Goal: Task Accomplishment & Management: Manage account settings

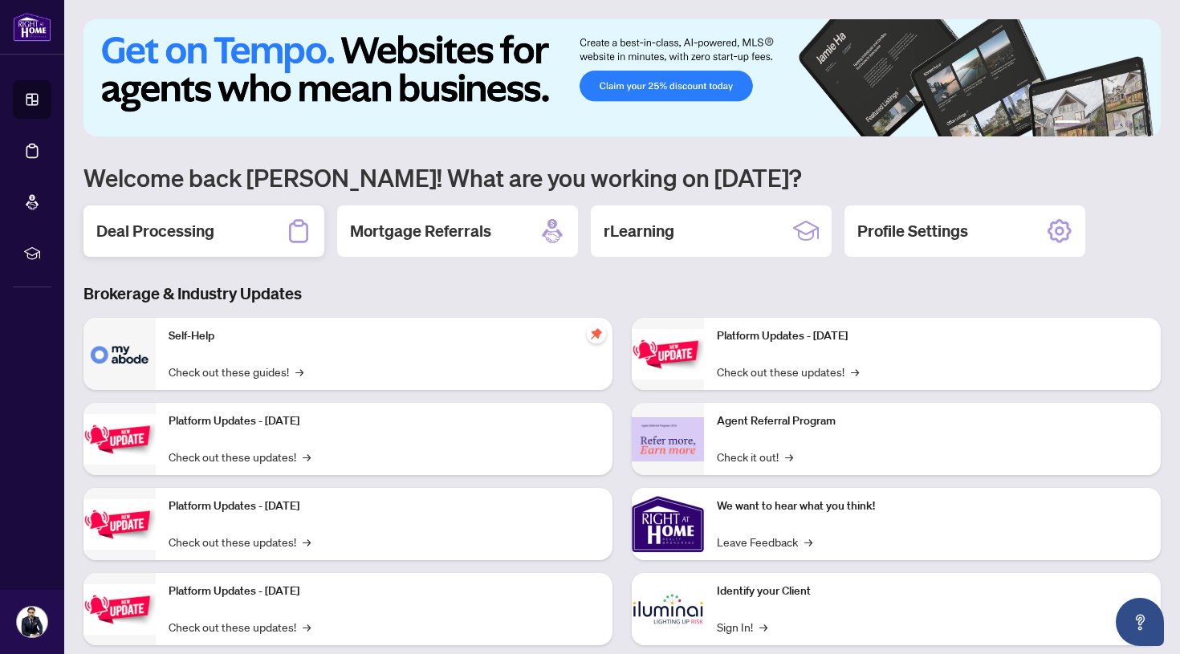
click at [176, 228] on h2 "Deal Processing" at bounding box center [155, 231] width 118 height 22
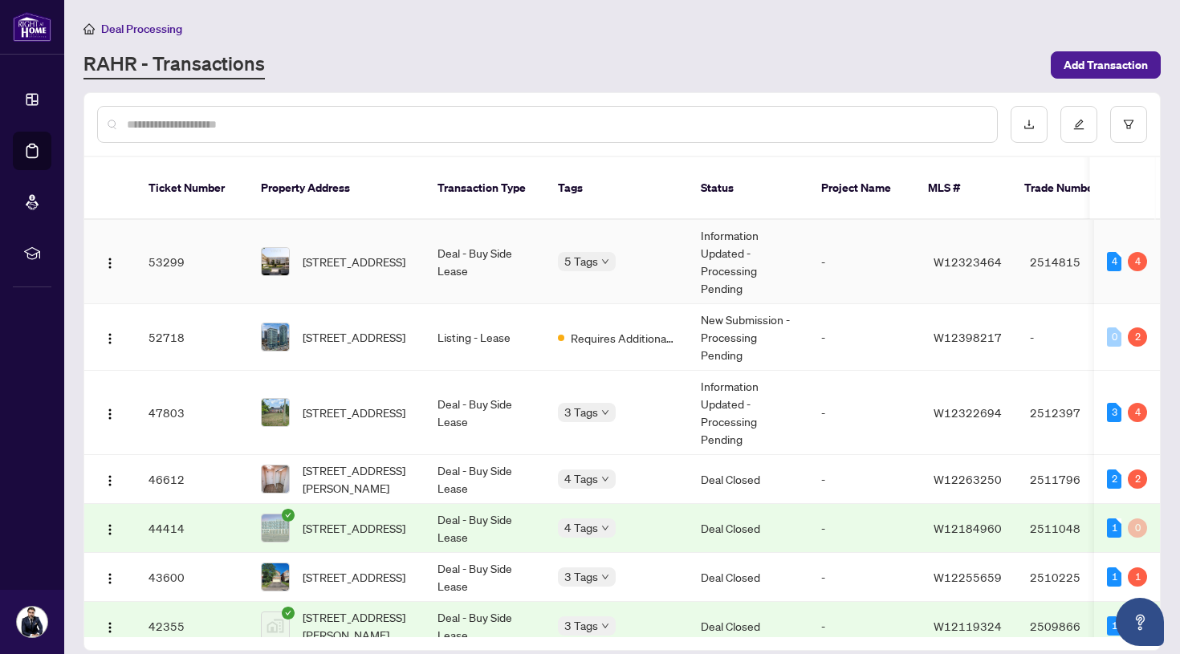
click at [726, 259] on td "Information Updated - Processing Pending" at bounding box center [748, 262] width 120 height 84
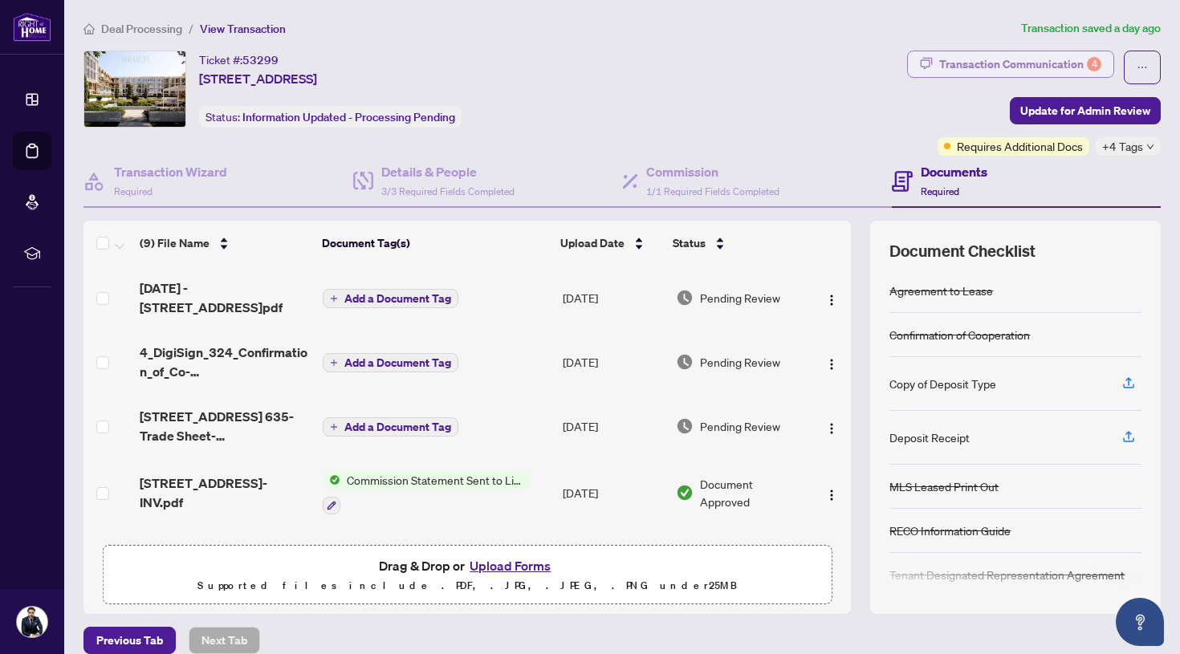
click at [1067, 65] on div "Transaction Communication 4" at bounding box center [1020, 64] width 162 height 26
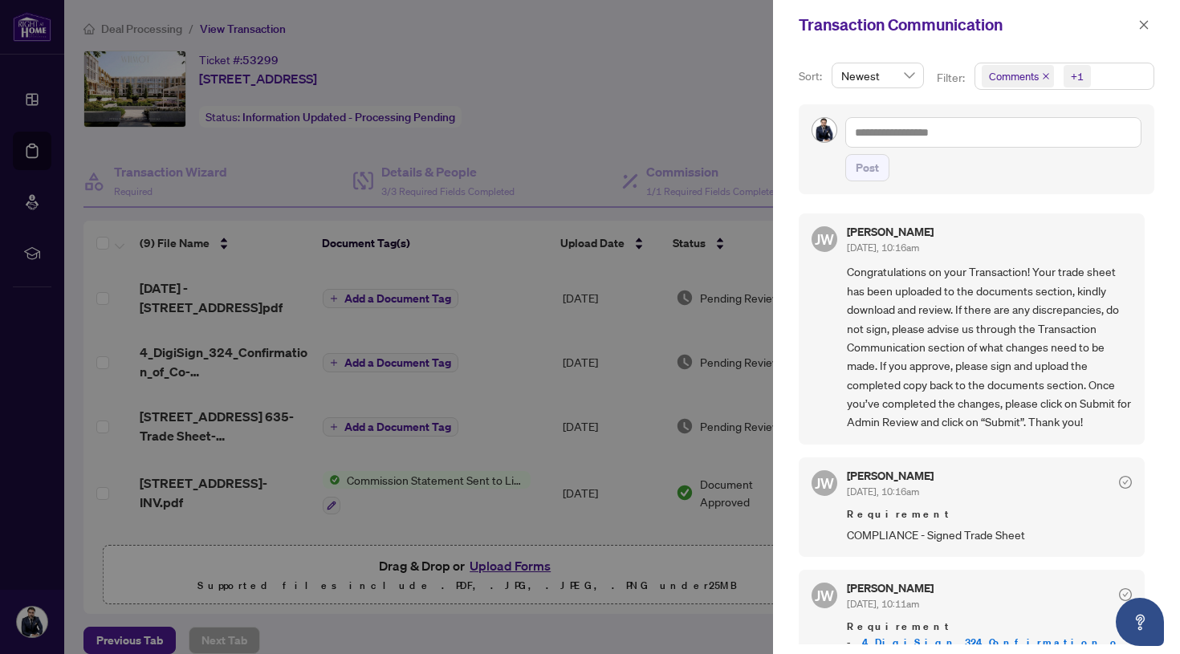
click at [1016, 374] on span "Congratulations on your Transaction! Your trade sheet has been uploaded to the …" at bounding box center [989, 347] width 285 height 169
click at [523, 325] on div at bounding box center [590, 327] width 1180 height 654
click at [1140, 22] on icon "close" at bounding box center [1144, 24] width 9 height 9
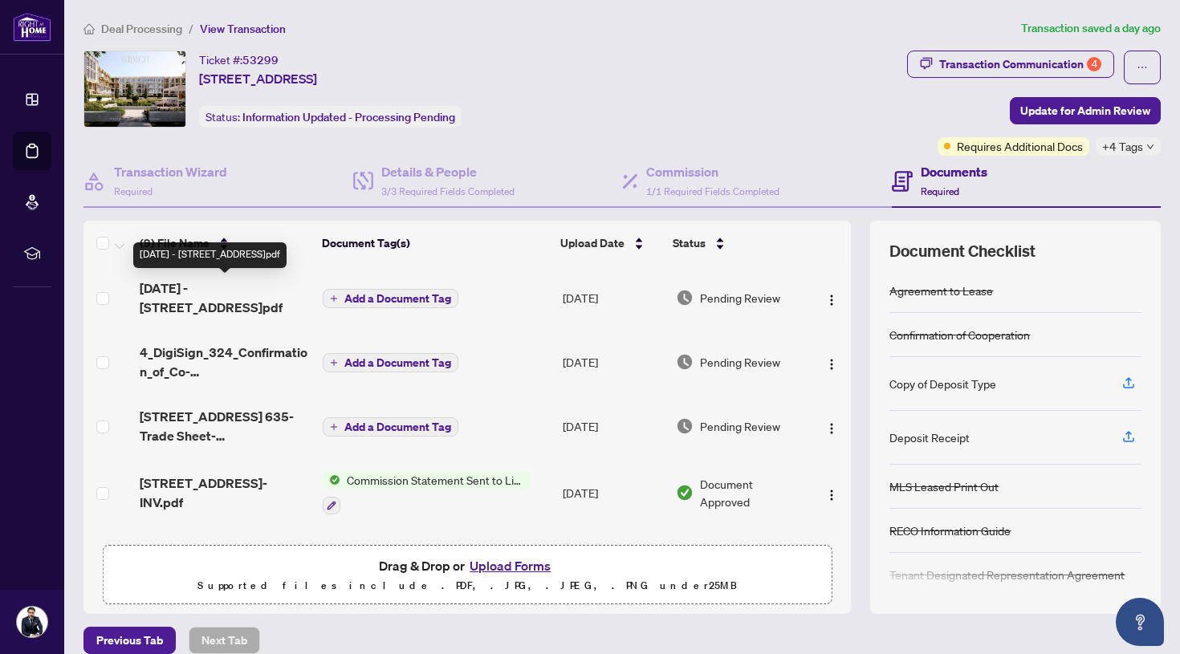
click at [245, 288] on span "[DATE] - [STREET_ADDRESS]pdf" at bounding box center [225, 298] width 170 height 39
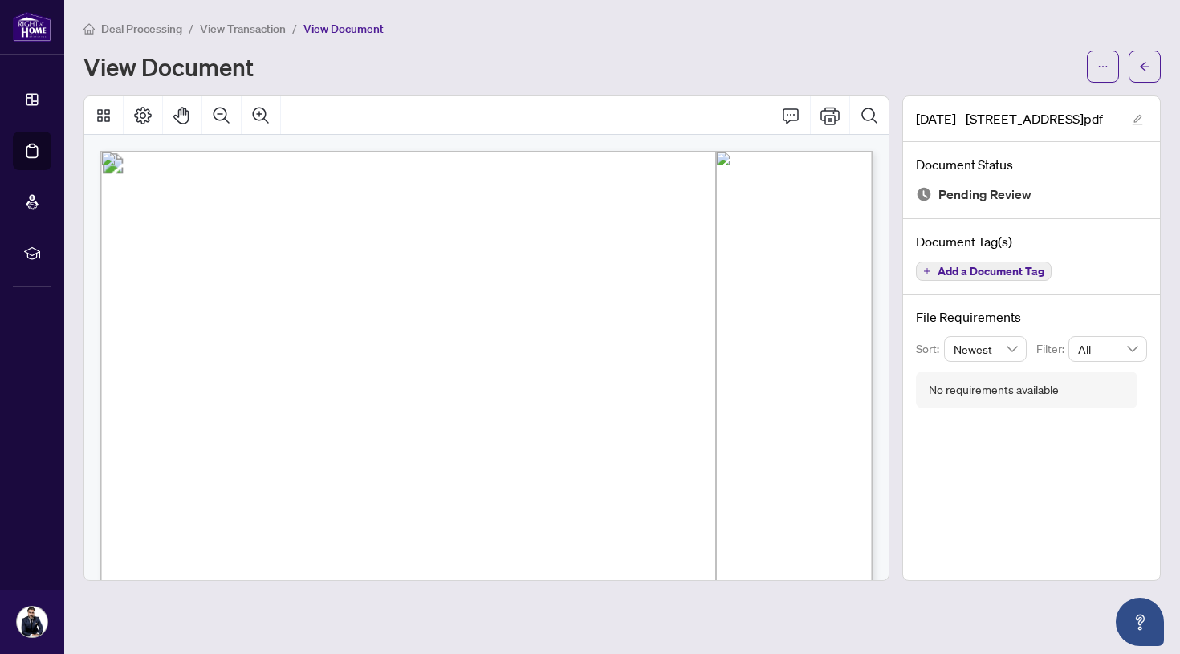
click at [252, 28] on span "View Transaction" at bounding box center [243, 29] width 86 height 14
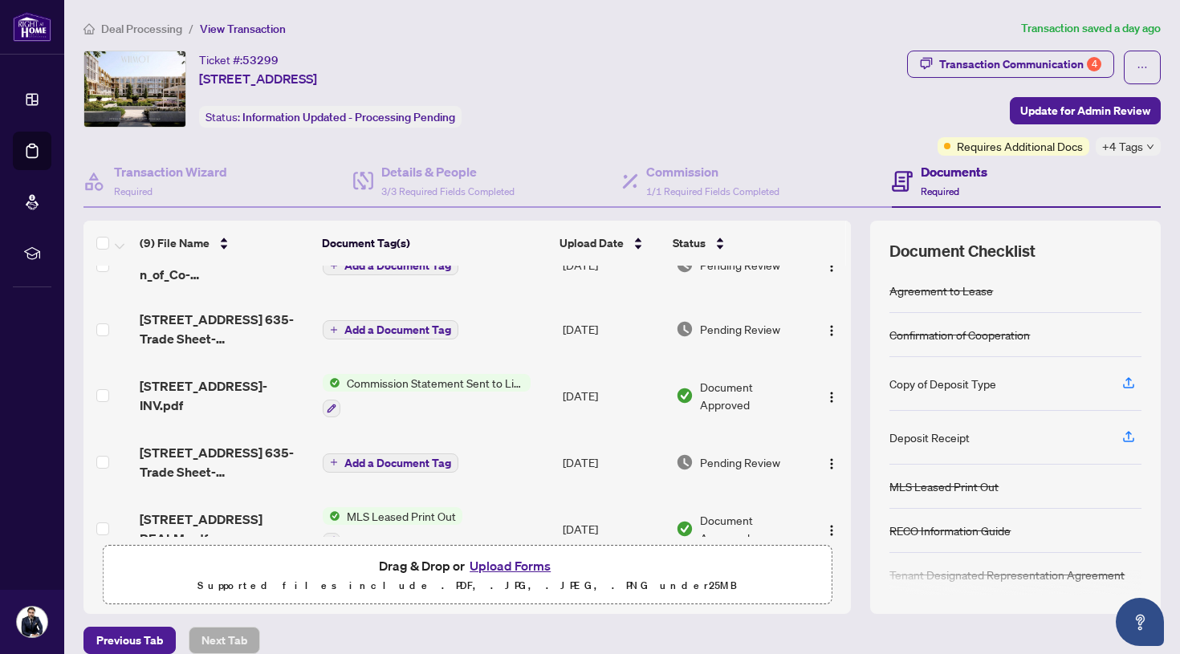
scroll to position [102, 0]
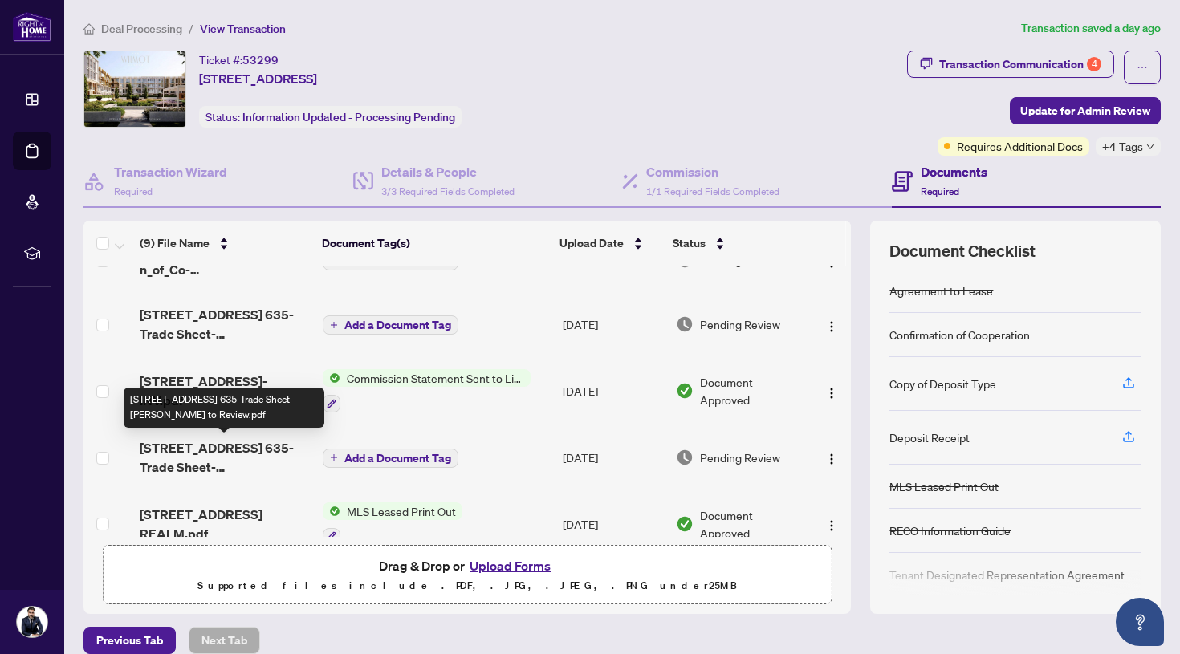
click at [245, 457] on span "[STREET_ADDRESS] 635-Trade Sheet-[PERSON_NAME] to Review.pdf" at bounding box center [225, 457] width 170 height 39
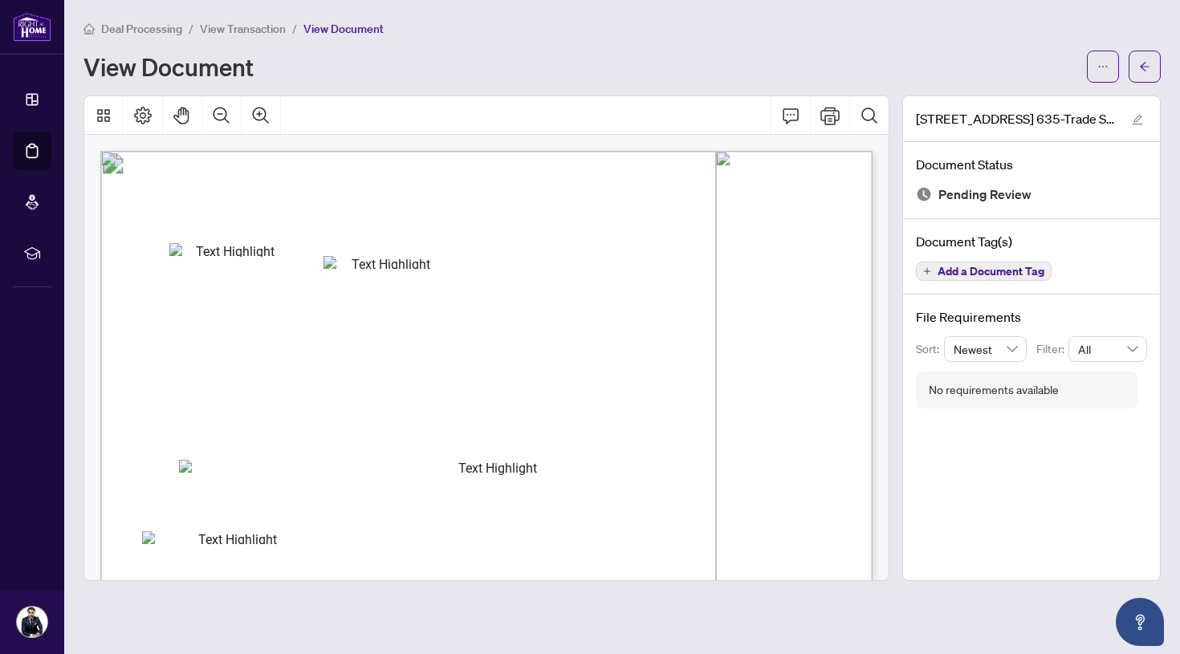
click at [236, 28] on span "View Transaction" at bounding box center [243, 29] width 86 height 14
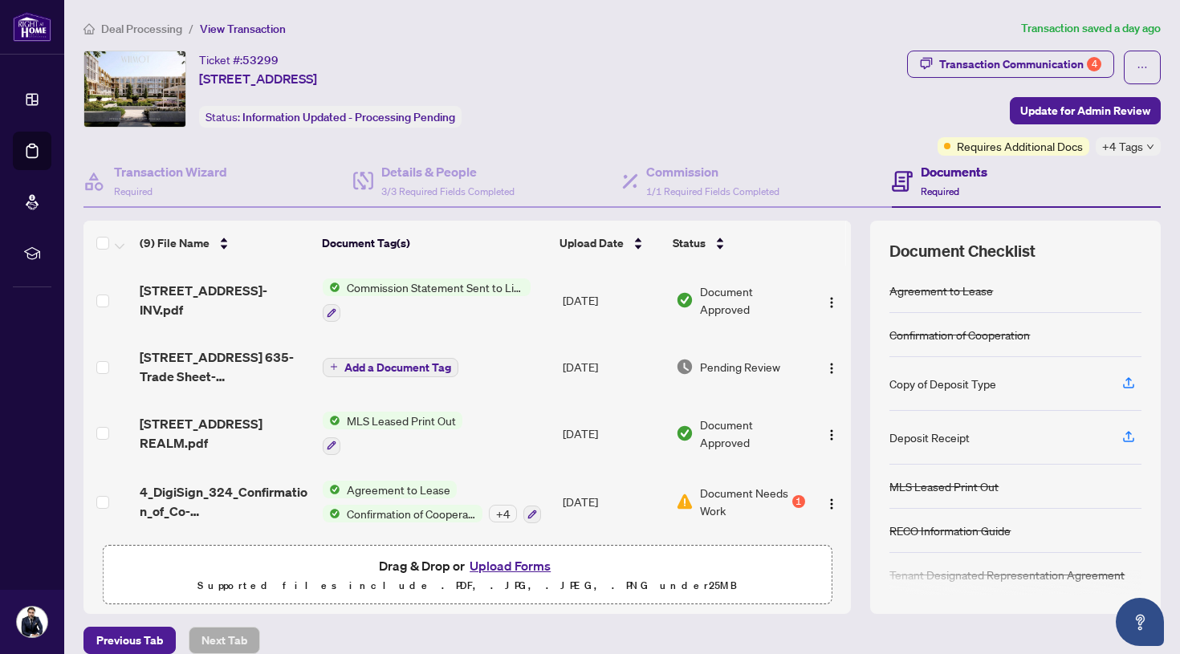
scroll to position [195, 0]
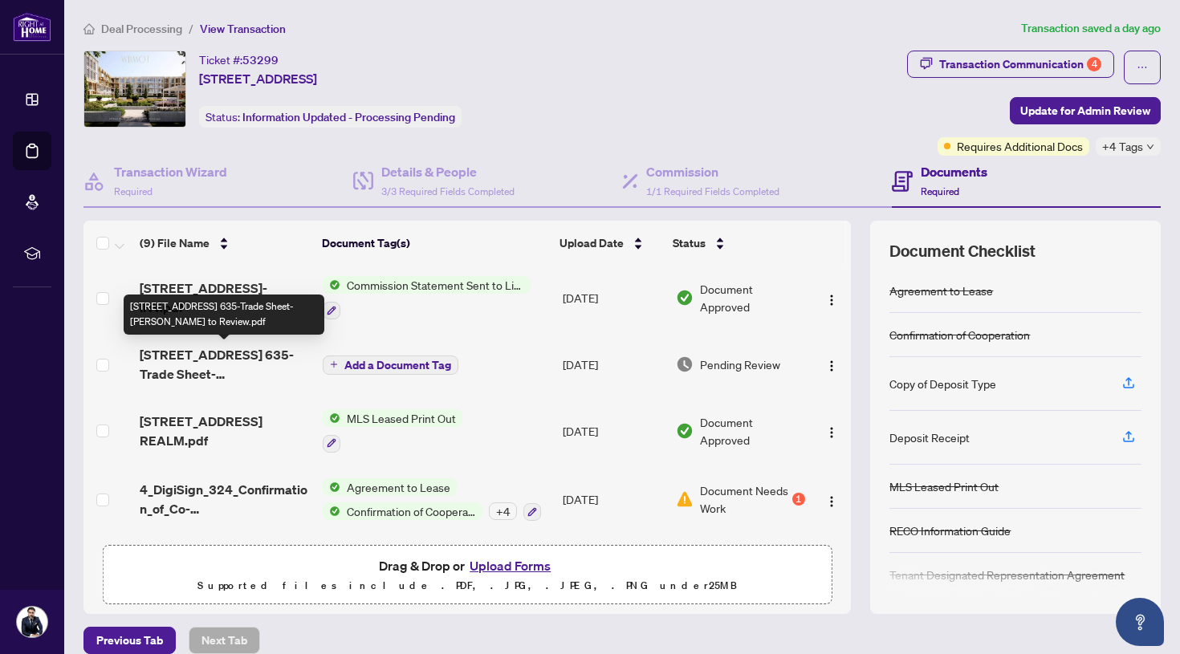
click at [228, 365] on span "[STREET_ADDRESS] 635-Trade Sheet-[PERSON_NAME] to Review.pdf" at bounding box center [225, 364] width 170 height 39
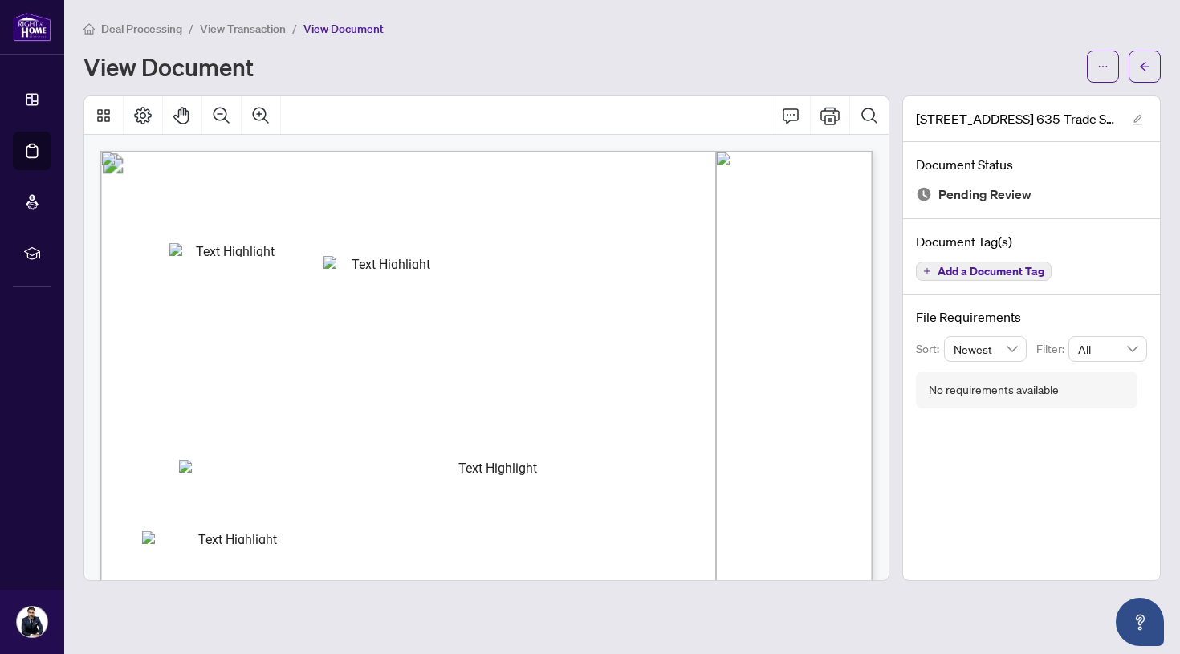
click at [237, 30] on span "View Transaction" at bounding box center [243, 29] width 86 height 14
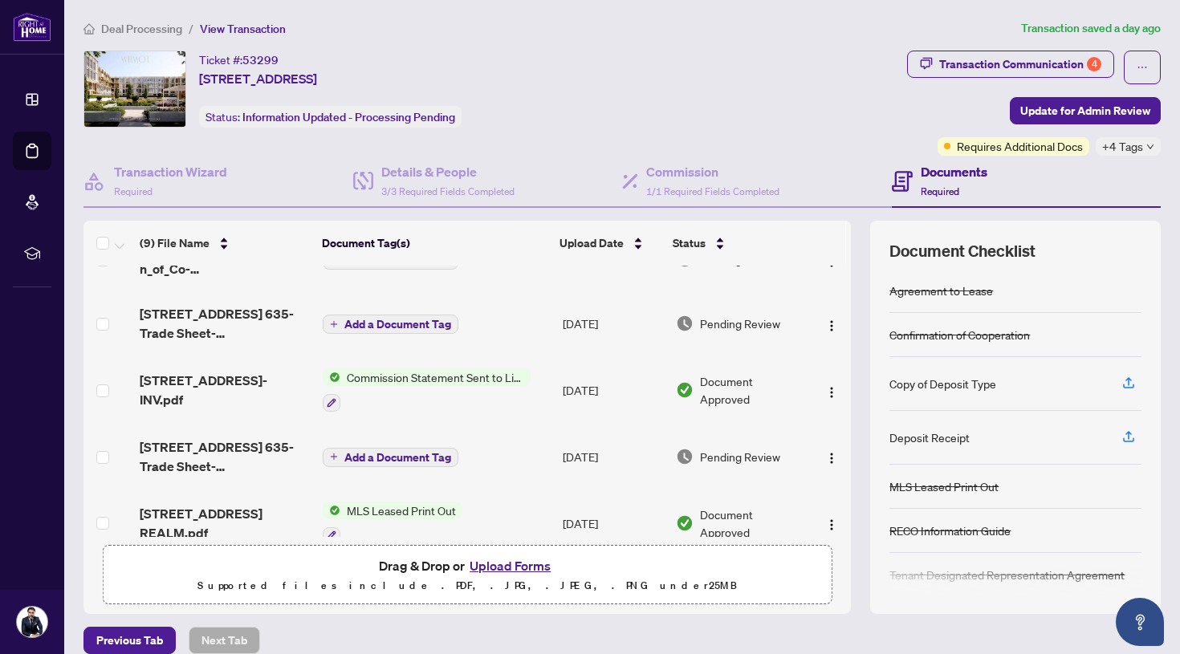
scroll to position [106, 0]
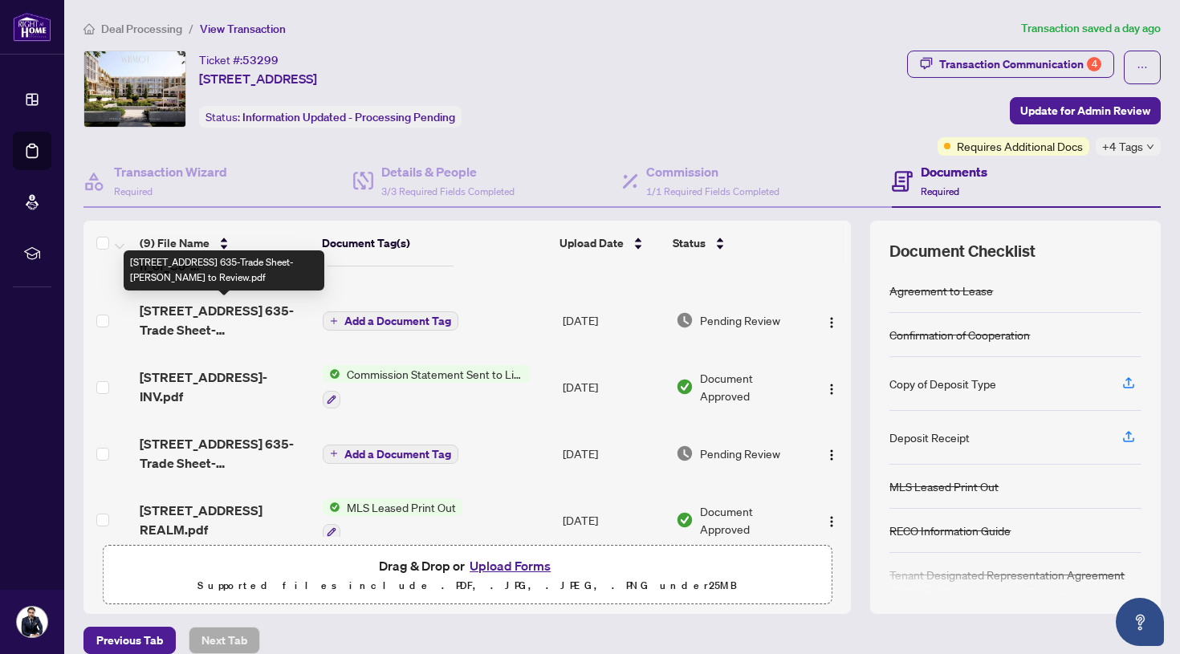
click at [238, 325] on span "[STREET_ADDRESS] 635-Trade Sheet-[PERSON_NAME] to Review.pdf" at bounding box center [225, 320] width 170 height 39
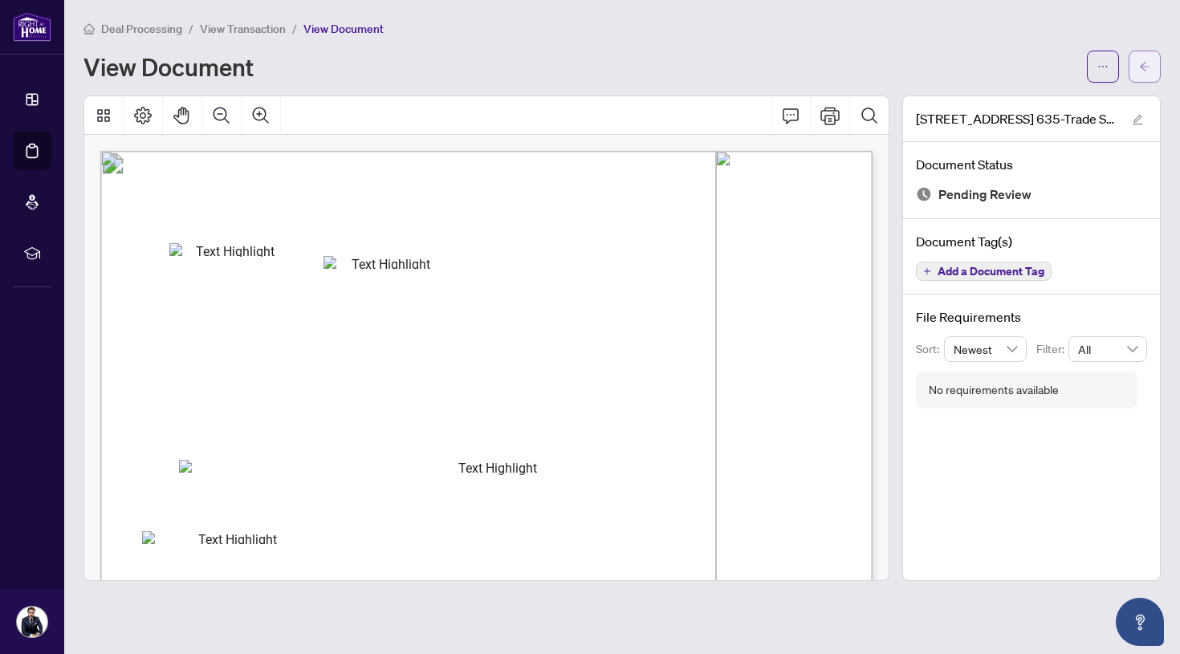
click at [1143, 76] on span "button" at bounding box center [1144, 67] width 11 height 26
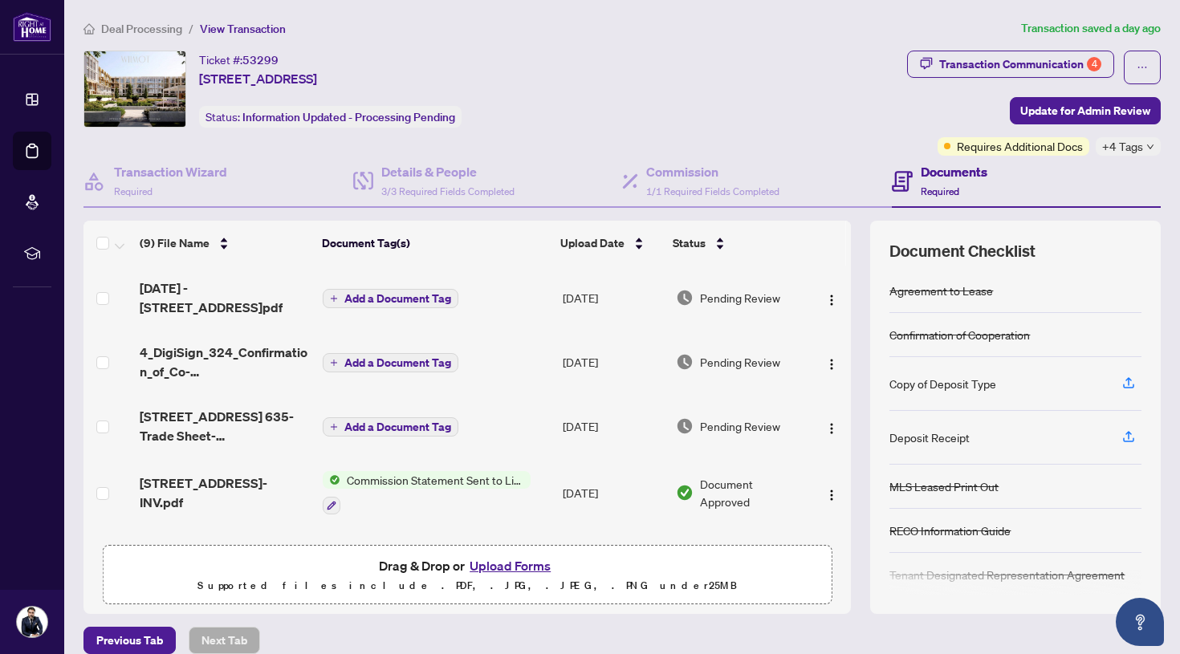
click at [173, 25] on span "Deal Processing" at bounding box center [141, 29] width 81 height 14
